Goal: Go to known website: Access a specific website the user already knows

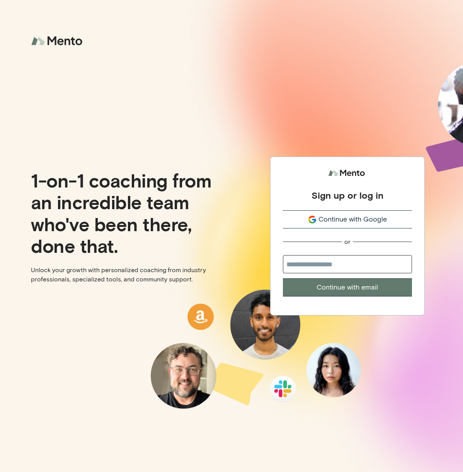
click at [340, 269] on input "email" at bounding box center [347, 264] width 129 height 18
type input "**********"
click at [283, 278] on button "Continue with email" at bounding box center [347, 287] width 129 height 18
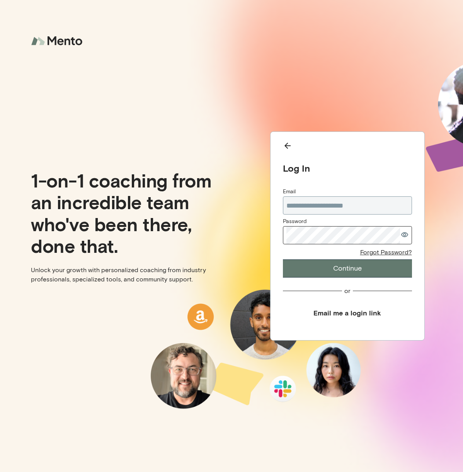
click at [357, 312] on button "Email me a login link" at bounding box center [347, 312] width 129 height 17
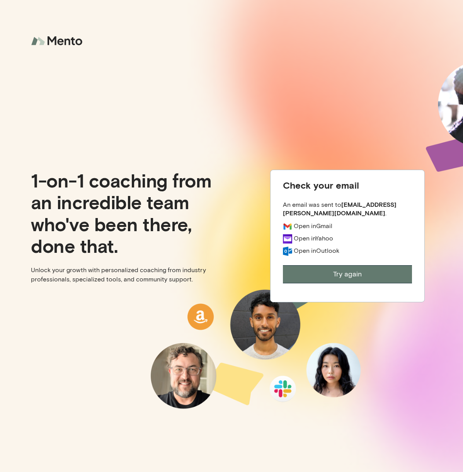
click at [347, 272] on button "Try again" at bounding box center [347, 274] width 129 height 18
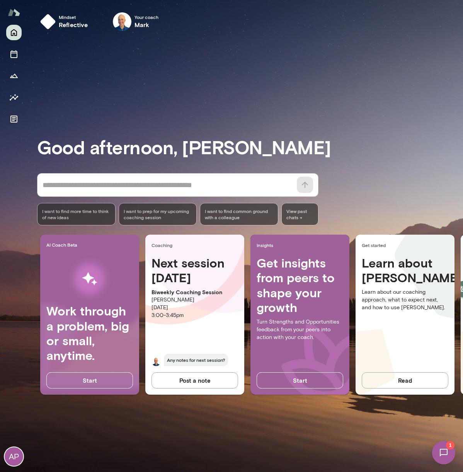
click at [5, 216] on div "AP" at bounding box center [14, 248] width 28 height 447
click at [447, 461] on img at bounding box center [444, 453] width 32 height 32
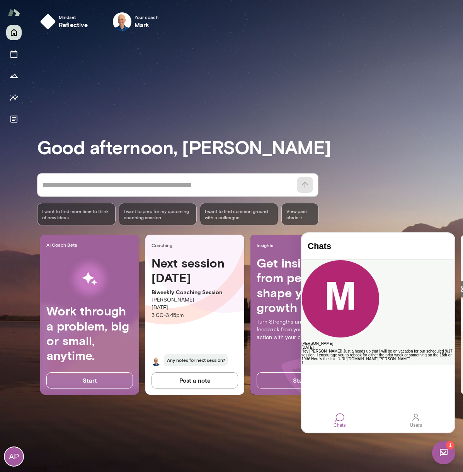
click at [391, 350] on div "Hey Aaron! Just a heads up that I will be on vacation for our scheduled 9/17 se…" at bounding box center [378, 356] width 153 height 12
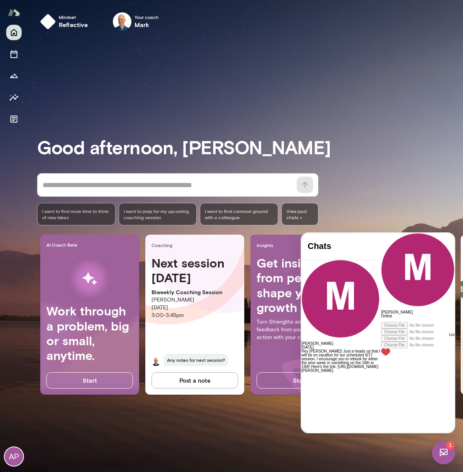
scroll to position [2308, 0]
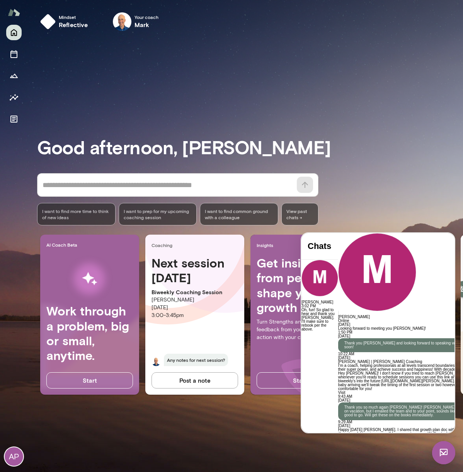
drag, startPoint x: 381, startPoint y: 409, endPoint x: 374, endPoint y: 399, distance: 11.5
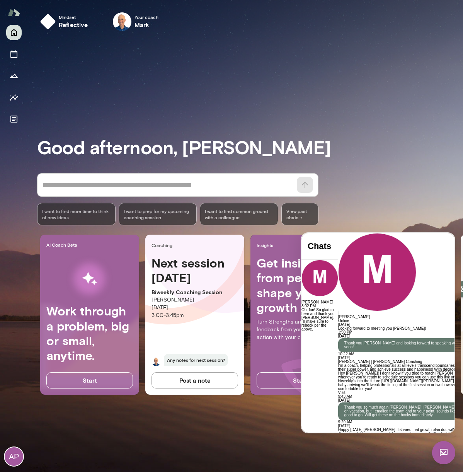
scroll to position [2400, 0]
